Goal: Communication & Community: Ask a question

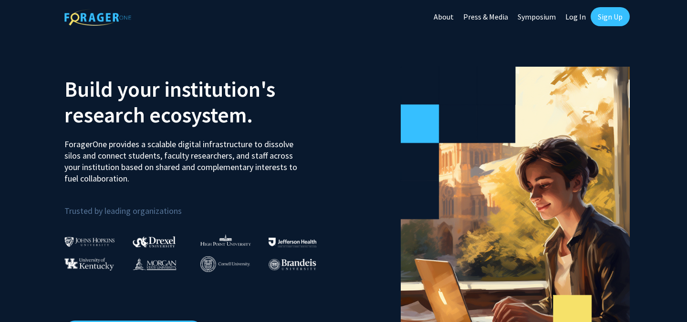
click at [571, 20] on link "Log In" at bounding box center [575, 16] width 30 height 33
select select
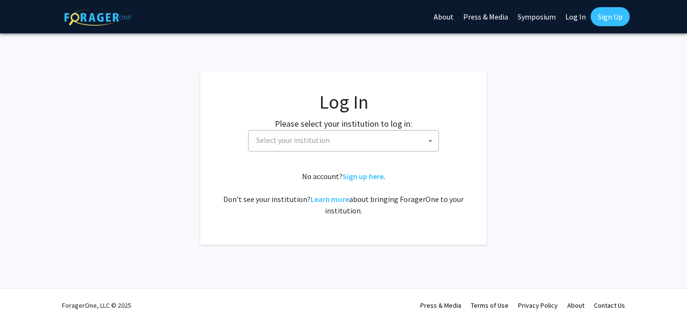
click at [362, 152] on fg-card-body "Log In Please select your institution to log in: Baylor University Brandeis Uni…" at bounding box center [343, 158] width 248 height 135
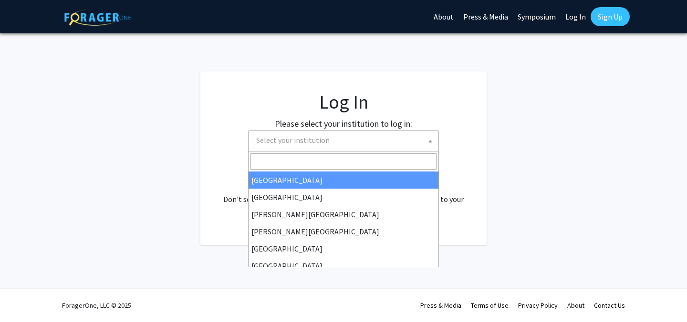
click at [364, 138] on span "Select your institution" at bounding box center [345, 141] width 186 height 20
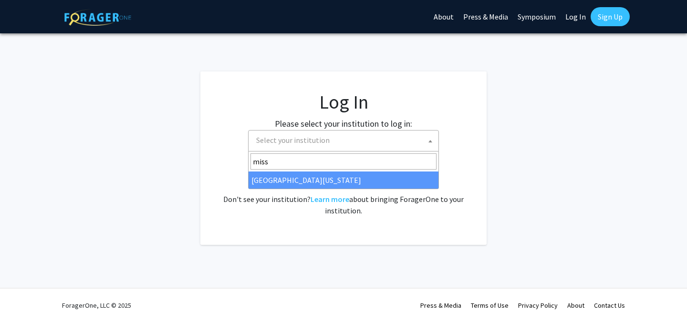
type input "miss"
select select "33"
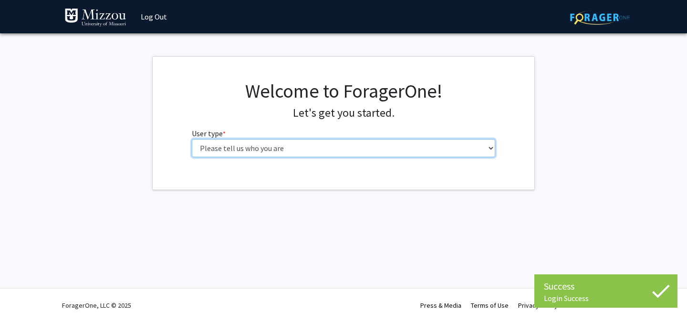
click at [244, 152] on select "Please tell us who you are Undergraduate Student Master's Student Doctoral Cand…" at bounding box center [344, 148] width 304 height 18
select select "1: undergrad"
click at [192, 139] on select "Please tell us who you are Undergraduate Student Master's Student Doctoral Cand…" at bounding box center [344, 148] width 304 height 18
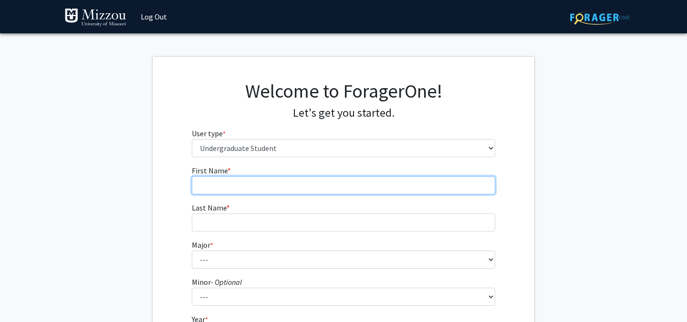
click at [358, 189] on input "First Name * required" at bounding box center [344, 185] width 304 height 18
type input "[PERSON_NAME]"
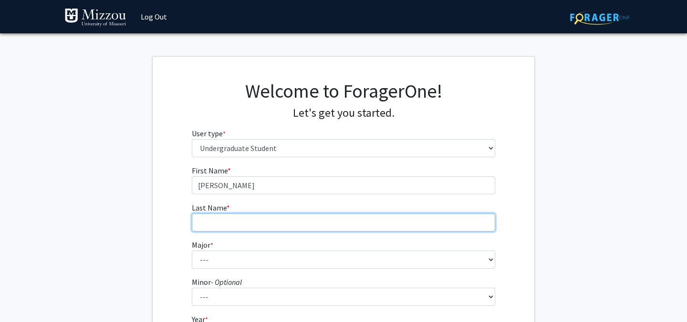
click at [207, 228] on input "Last Name * required" at bounding box center [344, 223] width 304 height 18
type input "[PERSON_NAME]"
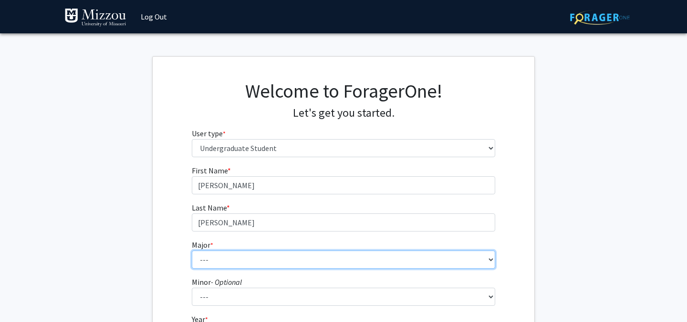
click at [199, 262] on select "--- Agribusiness Management Agricultural Education Agricultural Education: Comm…" at bounding box center [344, 260] width 304 height 18
select select "135: 2628"
click at [192, 251] on select "--- Agribusiness Management Agricultural Education Agricultural Education: Comm…" at bounding box center [344, 260] width 304 height 18
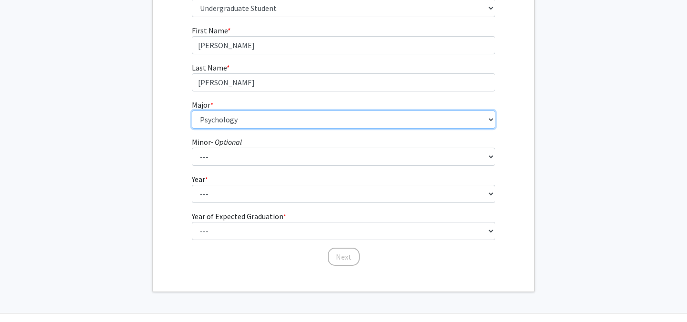
scroll to position [142, 0]
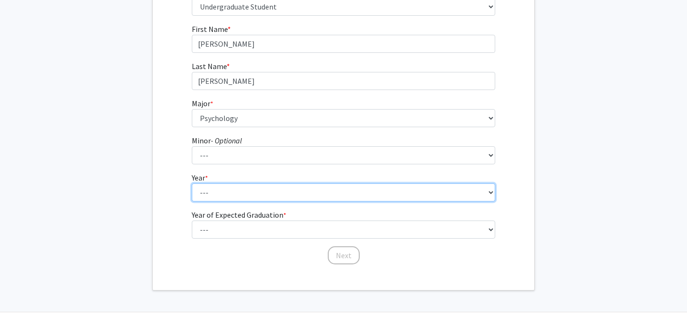
click at [224, 189] on select "--- First-year Sophomore Junior Senior Postbaccalaureate Certificate" at bounding box center [344, 193] width 304 height 18
select select "2: sophomore"
click at [192, 184] on select "--- First-year Sophomore Junior Senior Postbaccalaureate Certificate" at bounding box center [344, 193] width 304 height 18
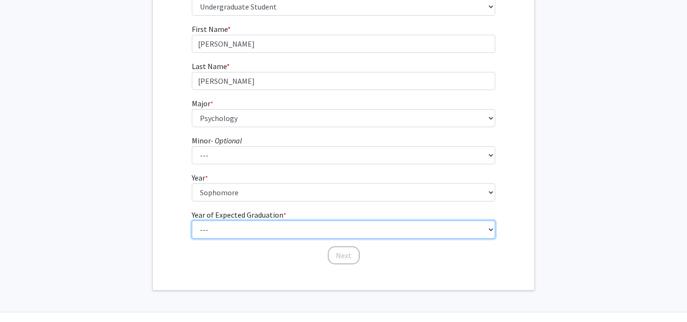
click at [229, 226] on select "--- 2025 2026 2027 2028 2029 2030 2031 2032 2033 2034" at bounding box center [344, 230] width 304 height 18
select select "4: 2028"
click at [192, 221] on select "--- 2025 2026 2027 2028 2029 2030 2031 2032 2033 2034" at bounding box center [344, 230] width 304 height 18
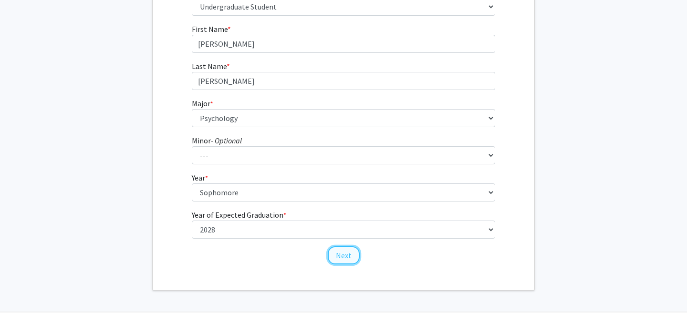
click at [345, 260] on button "Next" at bounding box center [344, 255] width 32 height 18
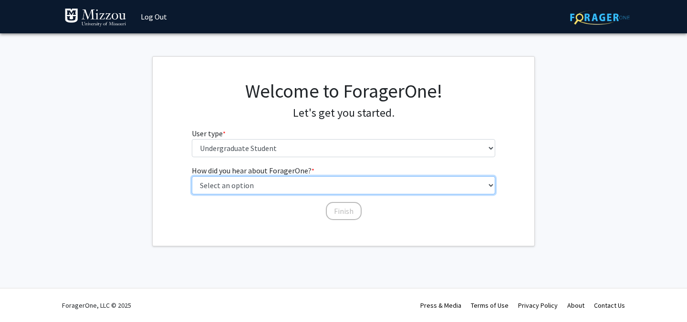
click at [277, 181] on select "Select an option Peer/student recommendation Faculty/staff recommendation Unive…" at bounding box center [344, 185] width 304 height 18
select select "2: faculty_recommendation"
click at [192, 176] on select "Select an option Peer/student recommendation Faculty/staff recommendation Unive…" at bounding box center [344, 185] width 304 height 18
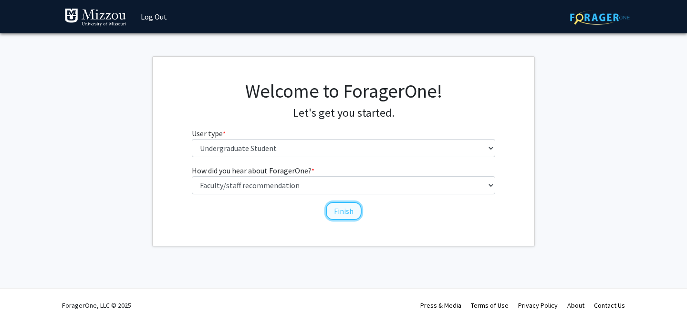
click at [339, 205] on button "Finish" at bounding box center [344, 211] width 36 height 18
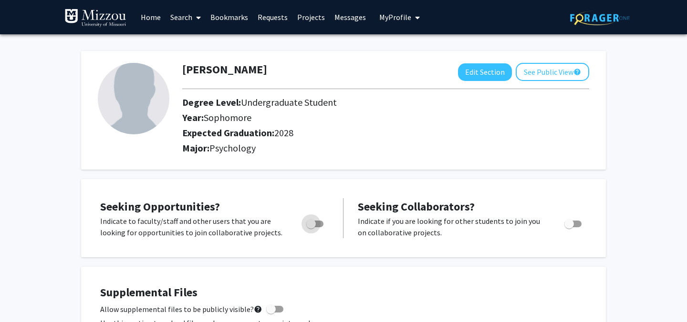
click at [310, 223] on span "Toggle" at bounding box center [311, 224] width 10 height 10
click at [310, 227] on input "Are you actively seeking opportunities?" at bounding box center [310, 227] width 0 height 0
checkbox input "true"
click at [183, 24] on link "Search" at bounding box center [185, 16] width 40 height 33
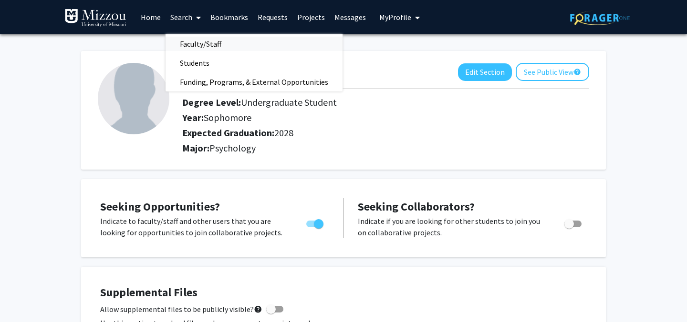
click at [192, 40] on span "Faculty/Staff" at bounding box center [200, 43] width 70 height 19
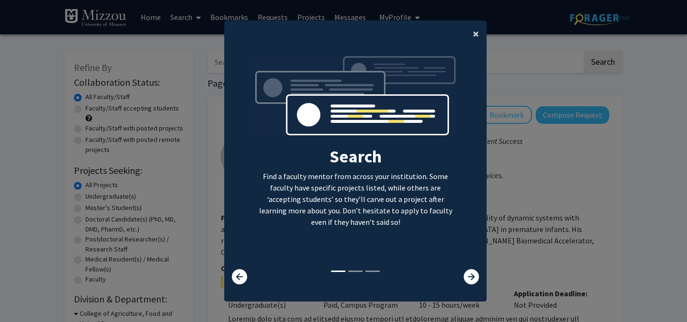
click at [473, 35] on span "×" at bounding box center [475, 33] width 6 height 15
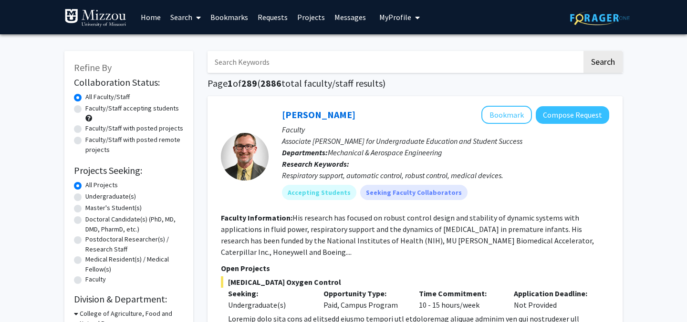
click at [279, 65] on input "Search Keywords" at bounding box center [394, 62] width 374 height 22
paste input "[PERSON_NAME]"
type input "[PERSON_NAME]"
click at [583, 51] on button "Search" at bounding box center [602, 62] width 39 height 22
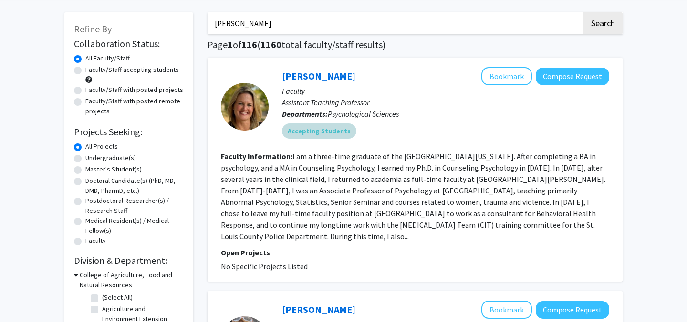
scroll to position [40, 0]
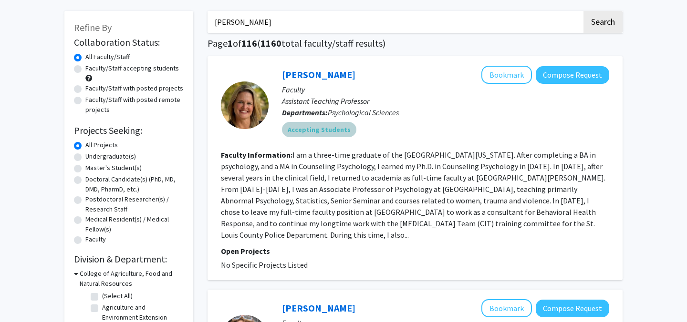
click at [436, 139] on div "Accepting Students" at bounding box center [445, 129] width 331 height 19
click at [295, 74] on link "[PERSON_NAME]" at bounding box center [318, 75] width 73 height 12
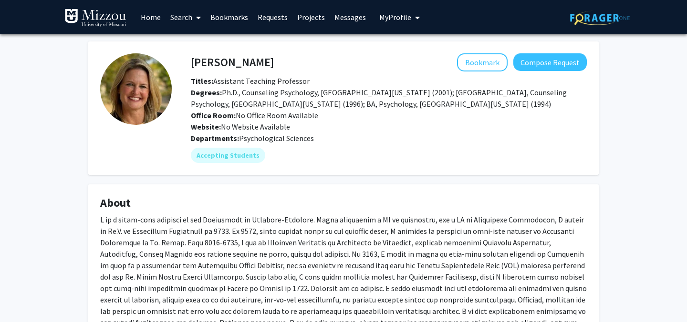
click at [547, 71] on fg-compose-button "Compose Request" at bounding box center [547, 62] width 77 height 18
click at [544, 61] on button "Compose Request" at bounding box center [549, 62] width 73 height 18
click at [174, 103] on div "[PERSON_NAME] Bookmark Compose Request Titles: Assistant Teaching Professor Deg…" at bounding box center [379, 108] width 415 height 110
click at [536, 69] on button "Compose Request" at bounding box center [549, 62] width 73 height 18
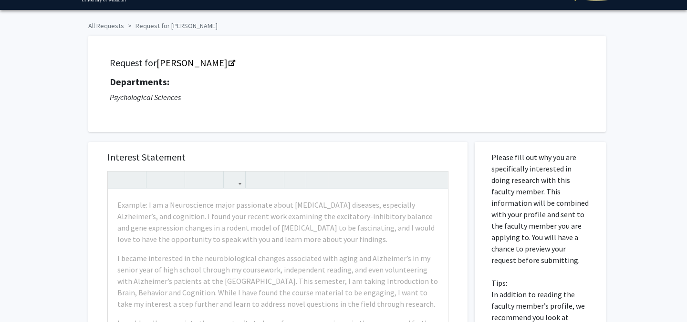
scroll to position [34, 0]
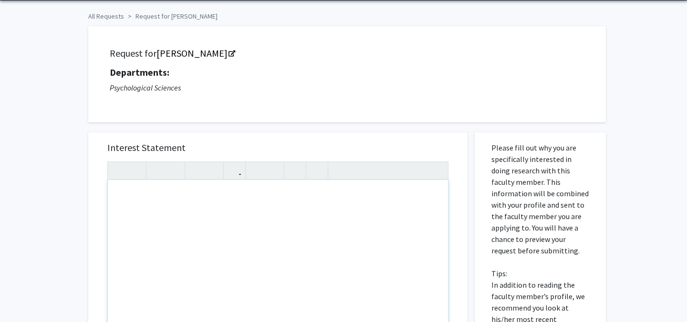
click at [142, 198] on div "Note to users with screen readers: Please press Alt+0 or Option+0 to deactivate…" at bounding box center [278, 289] width 340 height 218
click at [226, 201] on div "Hey! My name is [PERSON_NAME] and I am enrolled in" at bounding box center [278, 289] width 340 height 218
click at [226, 198] on div "Hey! My name is [PERSON_NAME] and I am enrolled in" at bounding box center [278, 289] width 340 height 218
click at [285, 196] on div "Hey! My name is [PERSON_NAME], and I am enrolled in" at bounding box center [278, 289] width 340 height 218
type textarea "Hey! My name is [PERSON_NAME], and I am enrolled in Psych 1030 (exploring psych…"
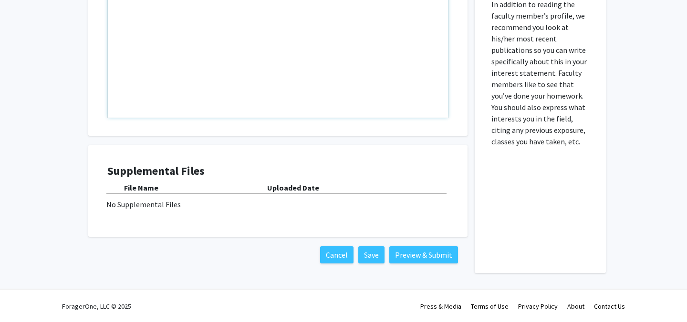
scroll to position [316, 0]
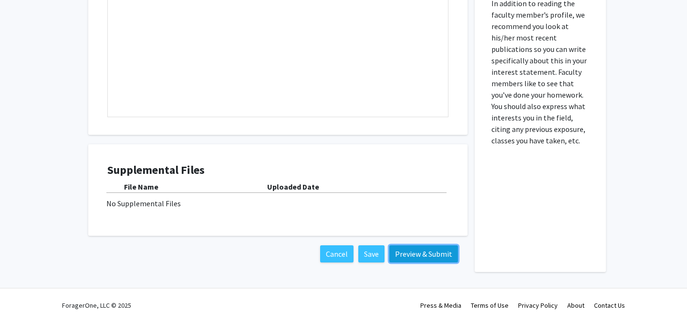
click at [424, 256] on button "Preview & Submit" at bounding box center [423, 254] width 69 height 17
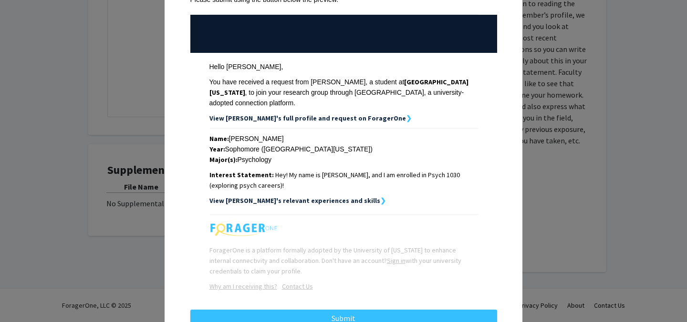
scroll to position [98, 0]
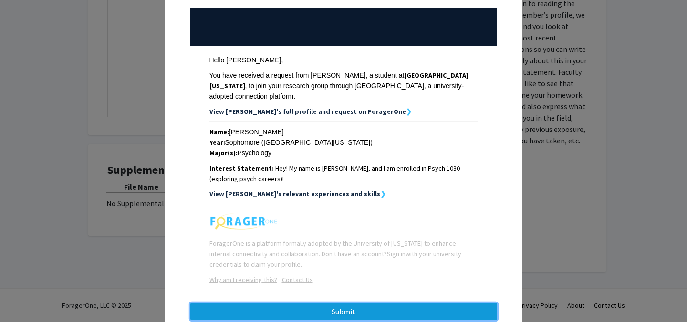
click at [347, 303] on button "Submit" at bounding box center [343, 311] width 307 height 17
